Goal: Information Seeking & Learning: Learn about a topic

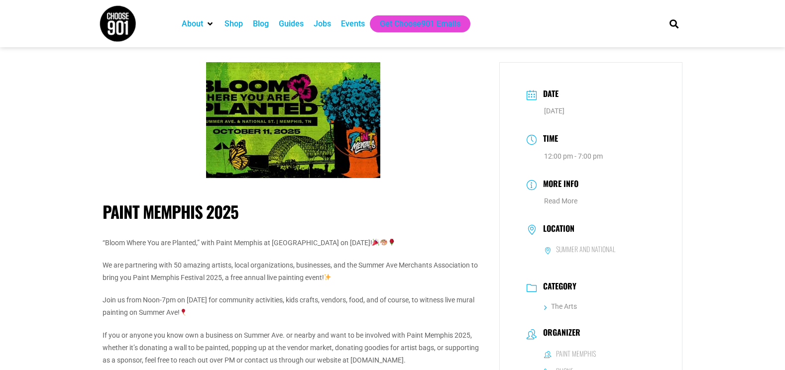
click at [296, 20] on div "Guides" at bounding box center [291, 24] width 25 height 12
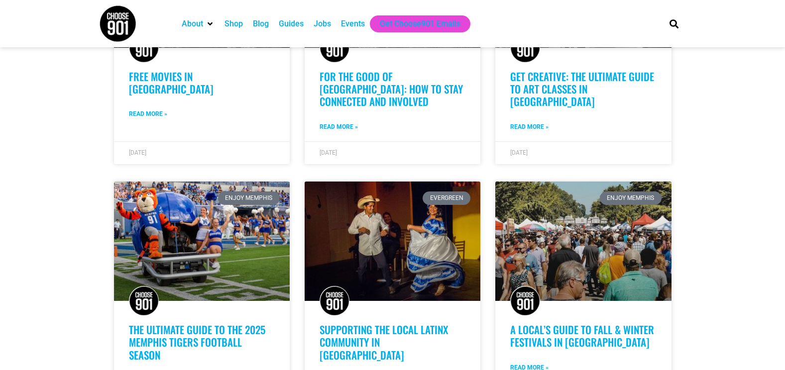
scroll to position [398, 0]
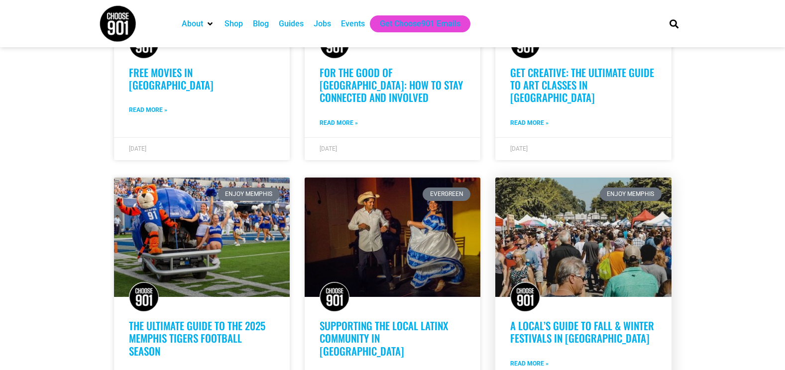
click at [559, 320] on link "A Local’s Guide to Fall & Winter Festivals in Memphis" at bounding box center [582, 332] width 144 height 28
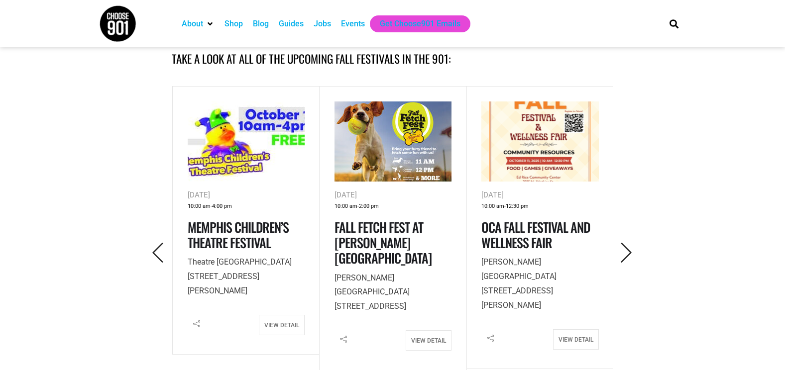
scroll to position [452, 0]
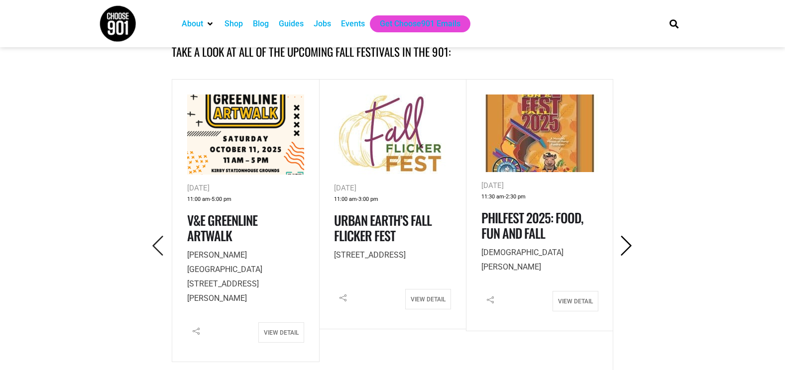
click at [625, 245] on icon "Next" at bounding box center [626, 246] width 20 height 20
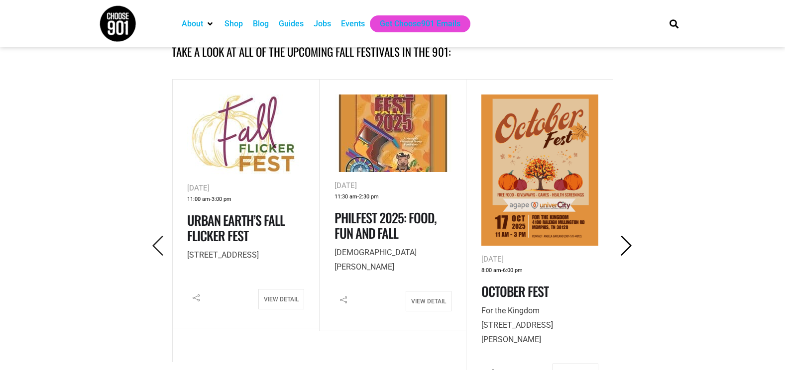
click at [624, 253] on icon "Next" at bounding box center [626, 246] width 20 height 20
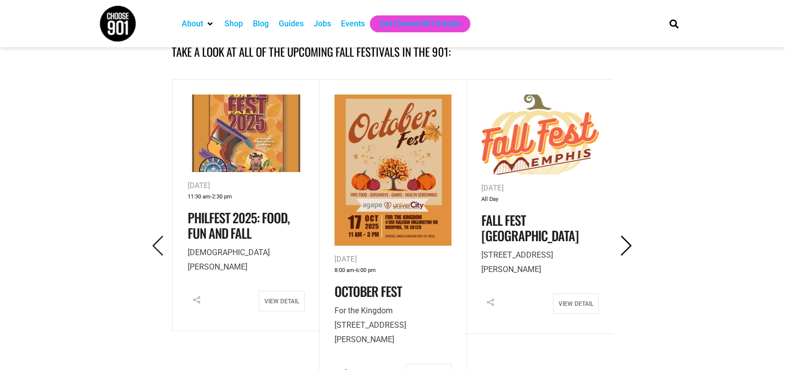
click at [624, 253] on icon "Next" at bounding box center [626, 246] width 20 height 20
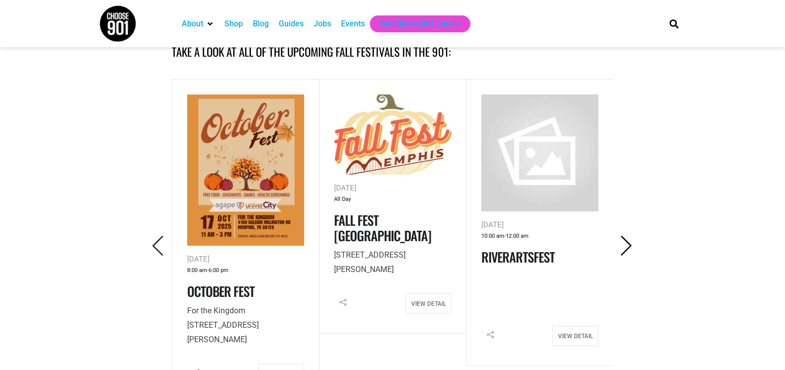
click at [624, 253] on icon "Next" at bounding box center [626, 246] width 20 height 20
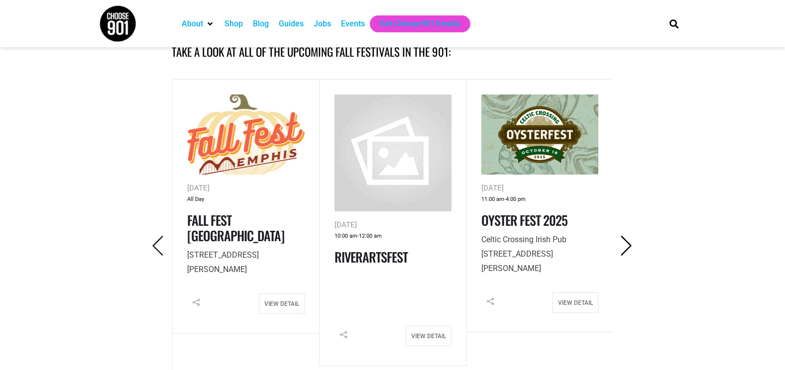
click at [625, 249] on icon "Next" at bounding box center [626, 246] width 20 height 20
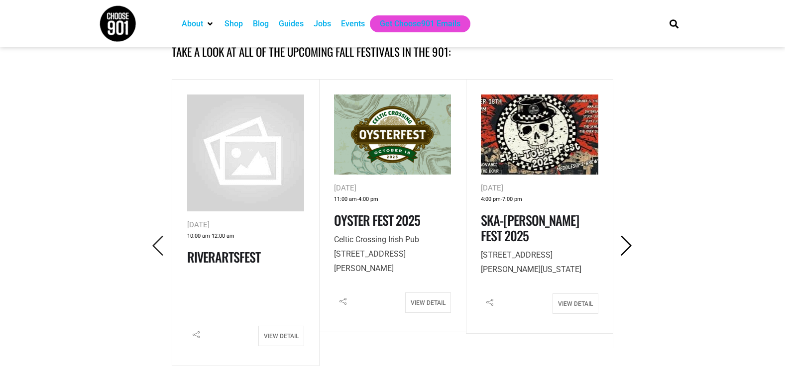
click at [625, 249] on icon "Next" at bounding box center [626, 246] width 20 height 20
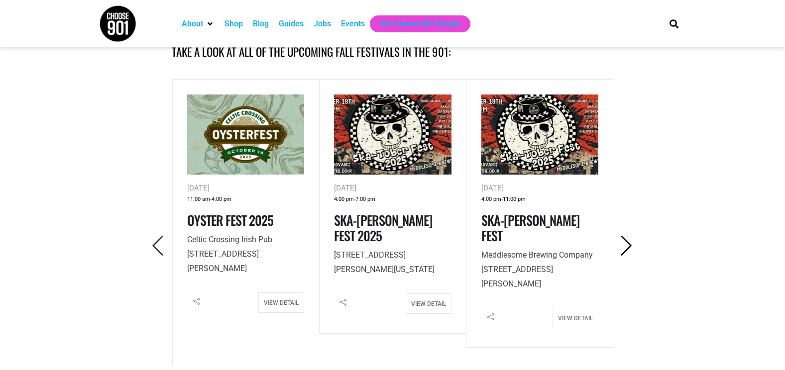
click at [625, 249] on icon "Next" at bounding box center [626, 246] width 20 height 20
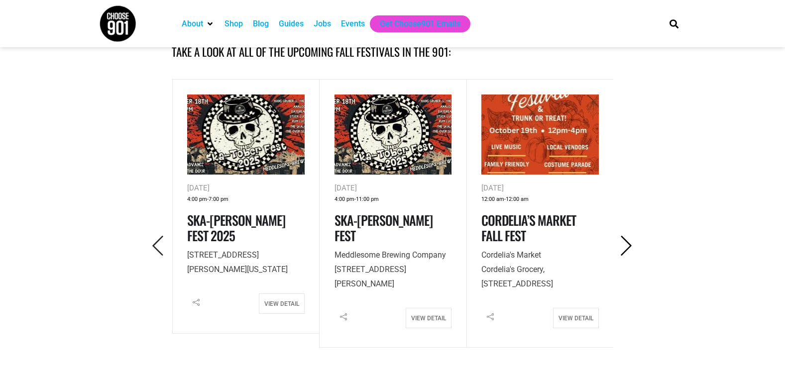
click at [625, 249] on icon "Next" at bounding box center [626, 246] width 20 height 20
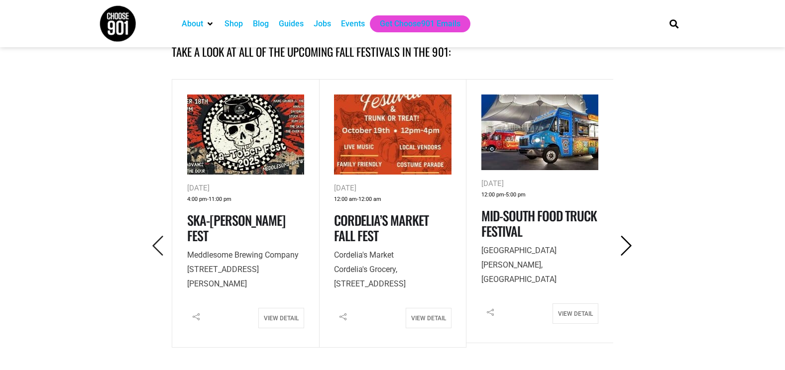
click at [630, 245] on icon "Next" at bounding box center [626, 246] width 20 height 20
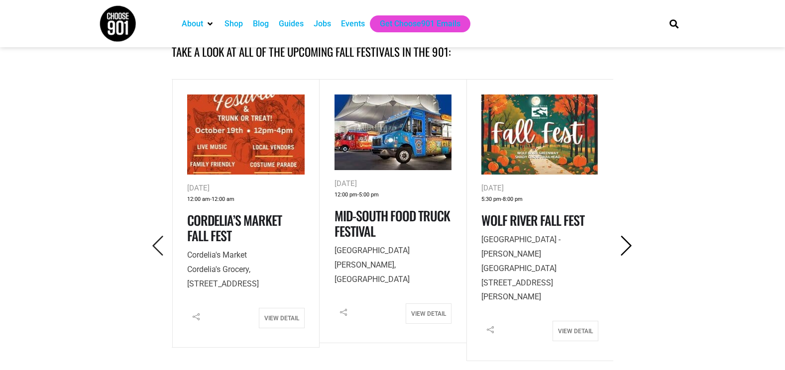
click at [630, 245] on icon "Next" at bounding box center [626, 246] width 20 height 20
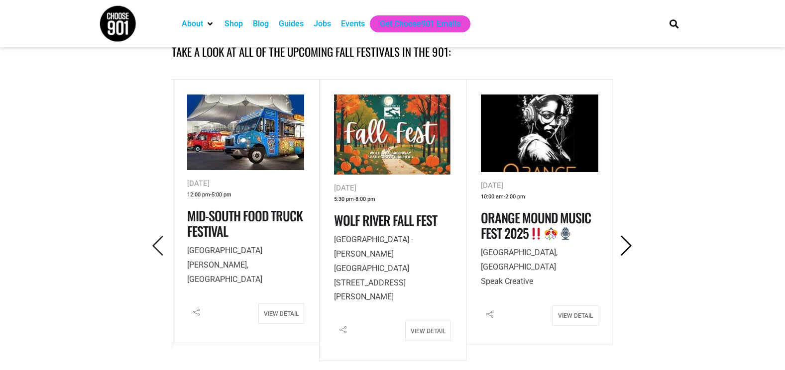
click at [630, 245] on icon "Next" at bounding box center [626, 246] width 20 height 20
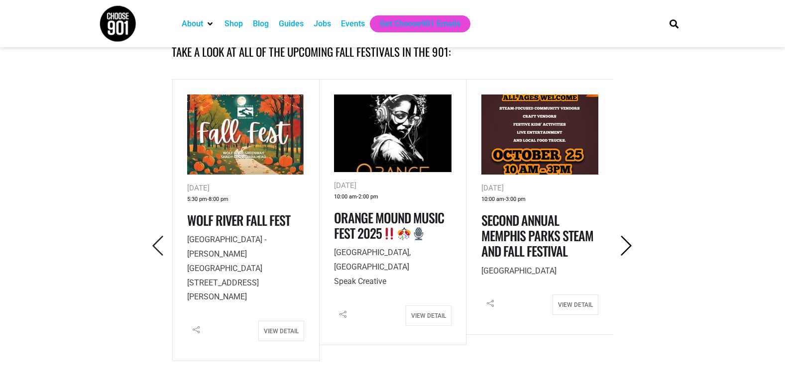
click at [627, 245] on icon "Next" at bounding box center [626, 246] width 20 height 20
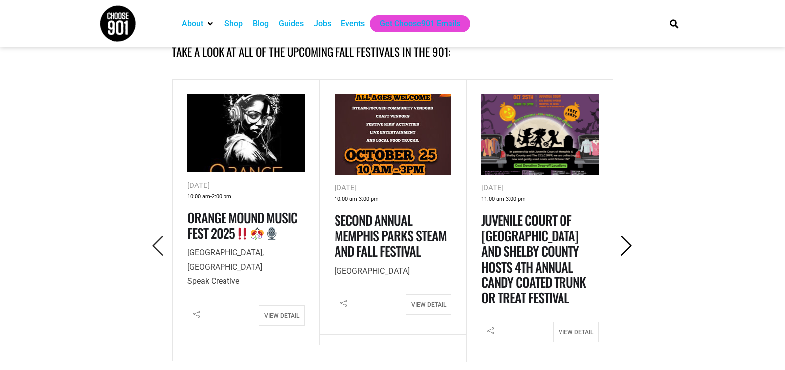
click at [627, 245] on icon "Next" at bounding box center [626, 246] width 20 height 20
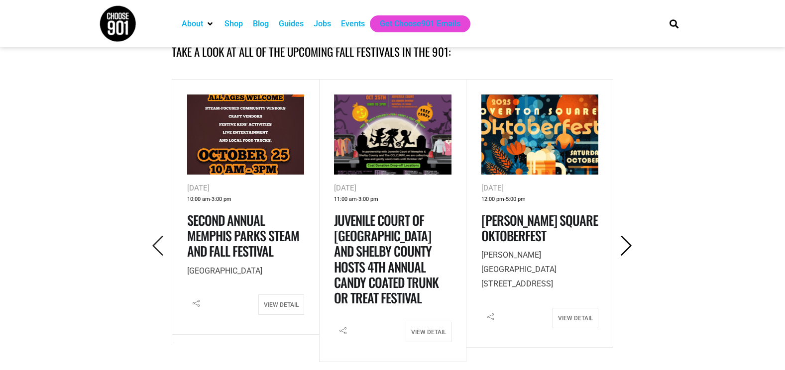
click at [627, 245] on icon "Next" at bounding box center [626, 246] width 20 height 20
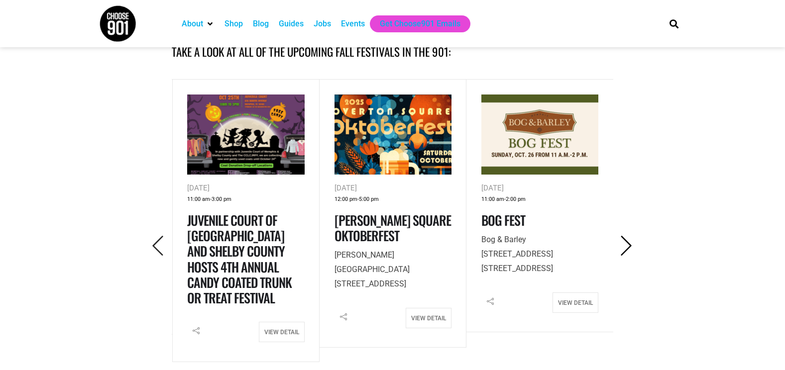
click at [627, 245] on icon "Next" at bounding box center [626, 246] width 20 height 20
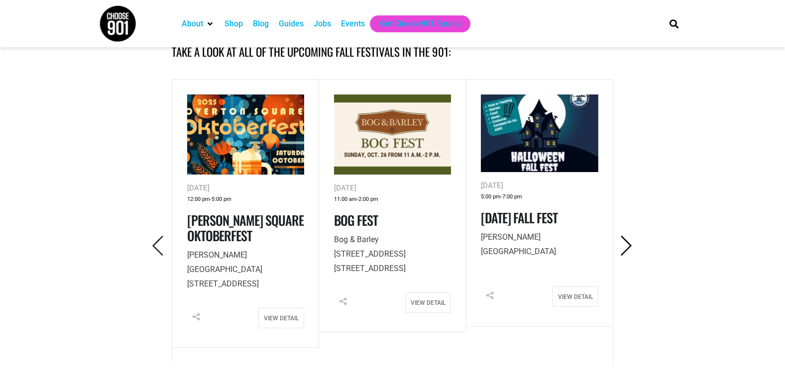
click at [627, 245] on icon "Next" at bounding box center [626, 246] width 20 height 20
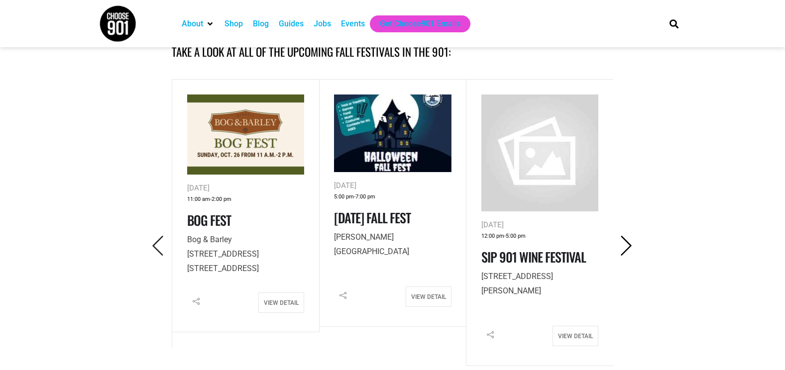
click at [627, 245] on icon "Next" at bounding box center [626, 246] width 20 height 20
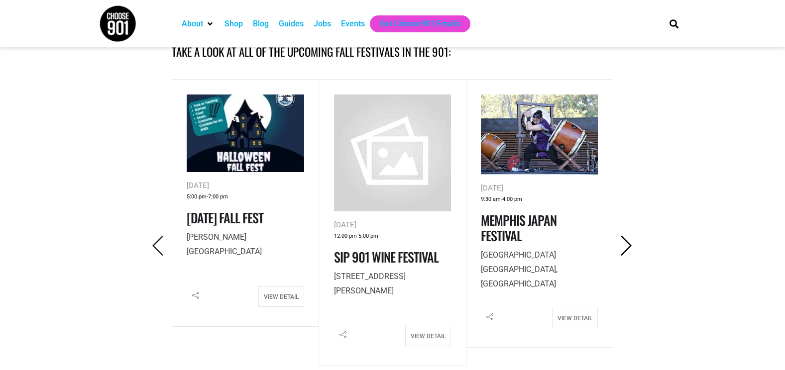
click at [627, 245] on icon "Next" at bounding box center [626, 246] width 20 height 20
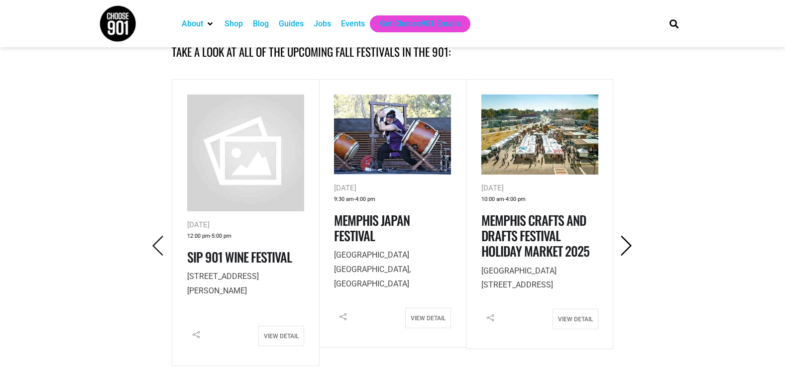
click at [627, 245] on icon "Next" at bounding box center [626, 246] width 20 height 20
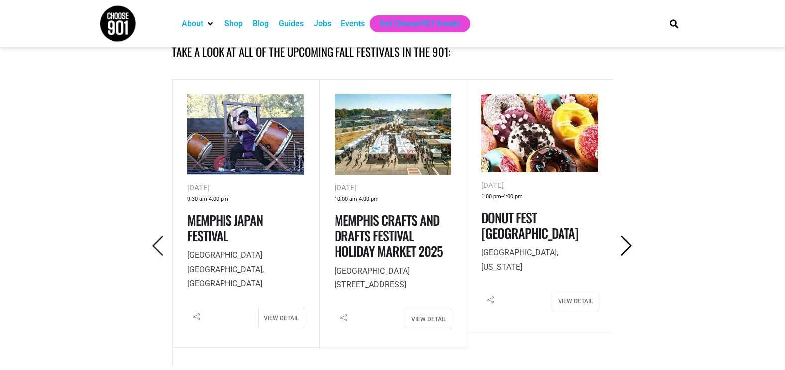
click at [627, 245] on icon "Next" at bounding box center [626, 246] width 20 height 20
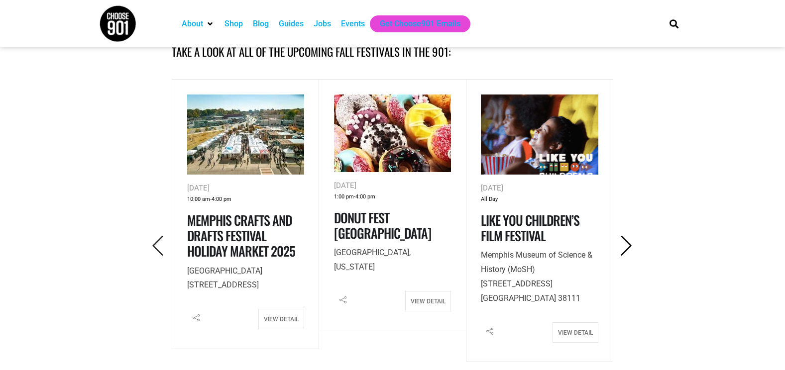
click at [627, 245] on icon "Next" at bounding box center [626, 246] width 20 height 20
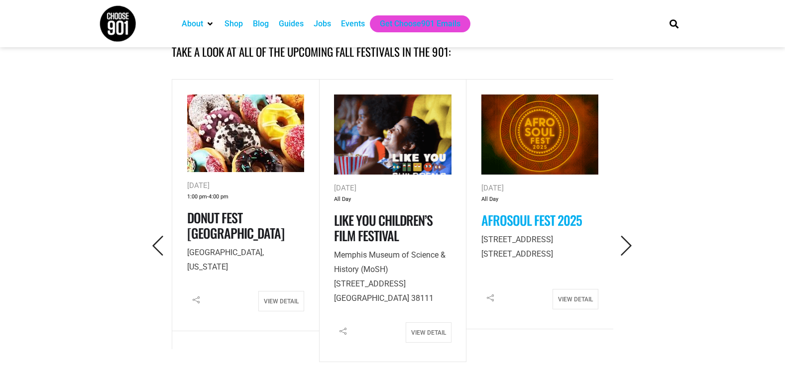
click at [556, 225] on link "Afrosoul Fest 2025" at bounding box center [531, 220] width 101 height 19
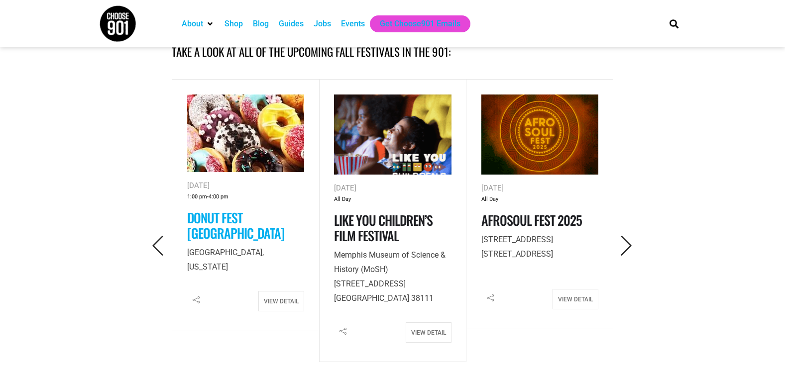
click at [241, 226] on link "Donut Fest [GEOGRAPHIC_DATA]" at bounding box center [235, 225] width 97 height 35
